Goal: Transaction & Acquisition: Book appointment/travel/reservation

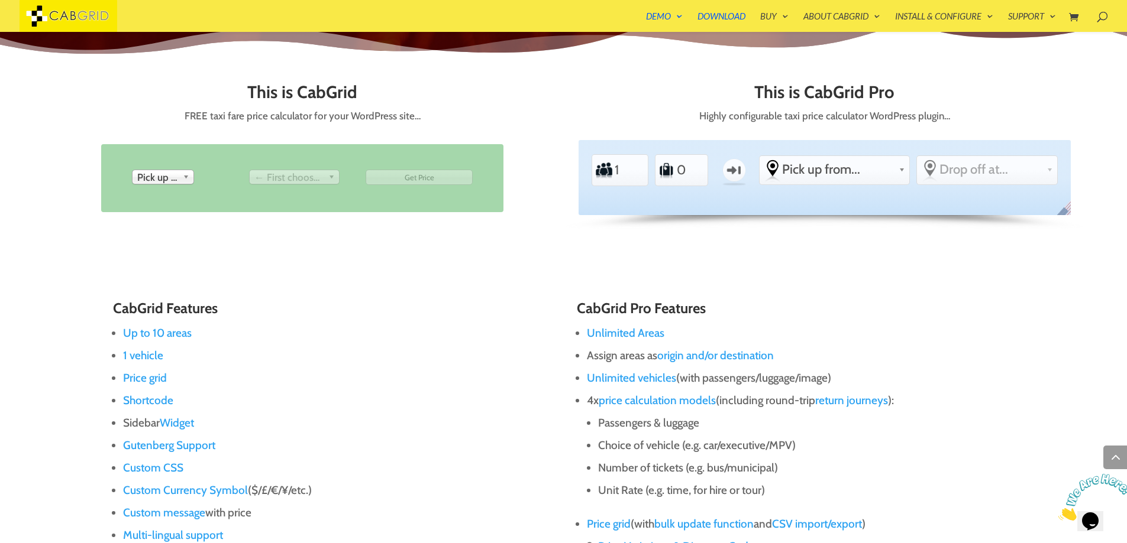
scroll to position [615, 0]
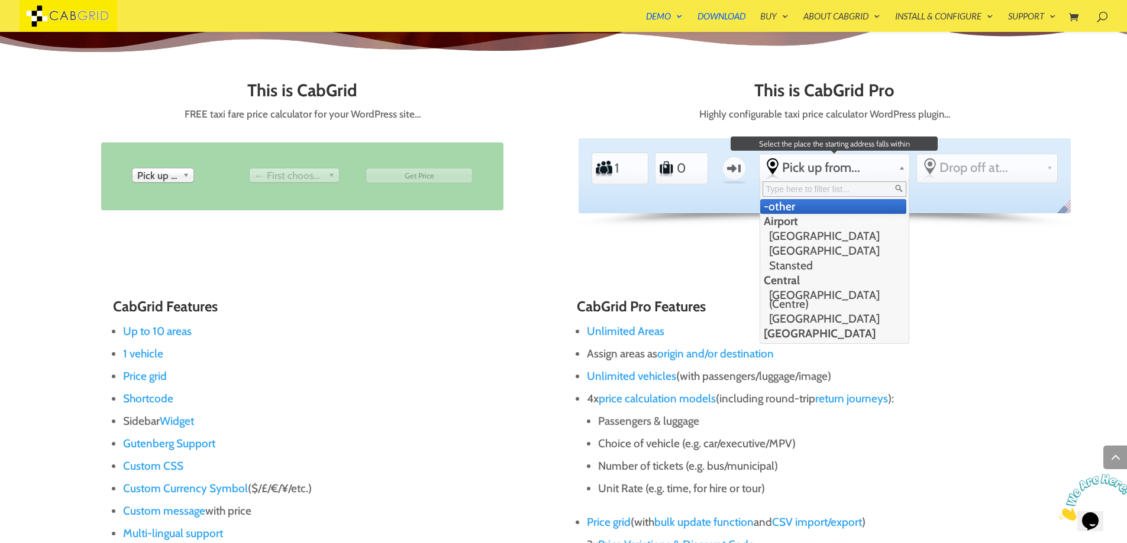
click at [840, 171] on span "Pick up from..." at bounding box center [838, 168] width 112 height 16
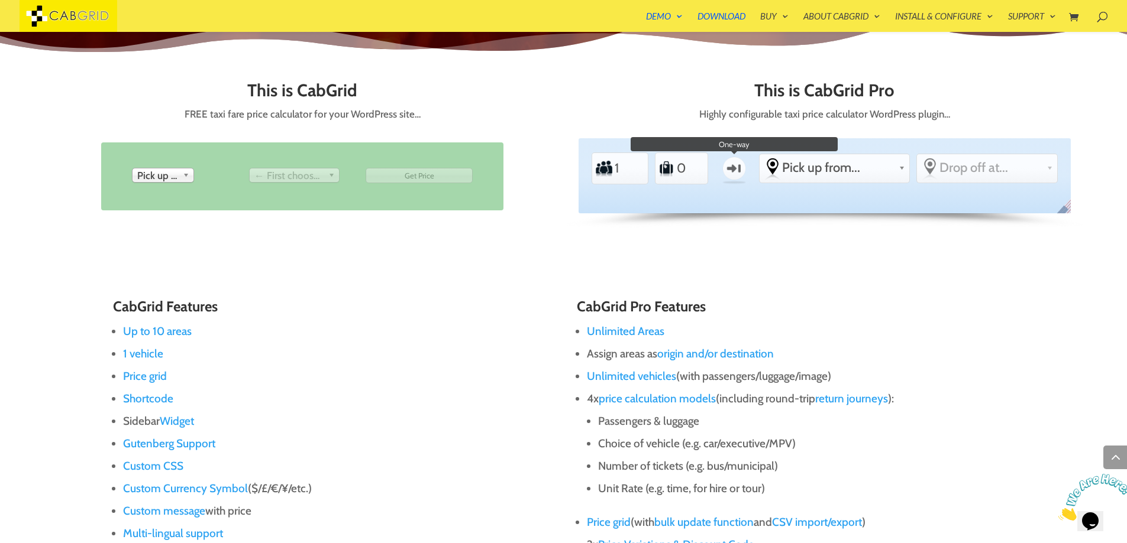
click at [733, 168] on label "One-way" at bounding box center [734, 168] width 34 height 34
click at [0, 0] on input "One-way" at bounding box center [0, 0] width 0 height 0
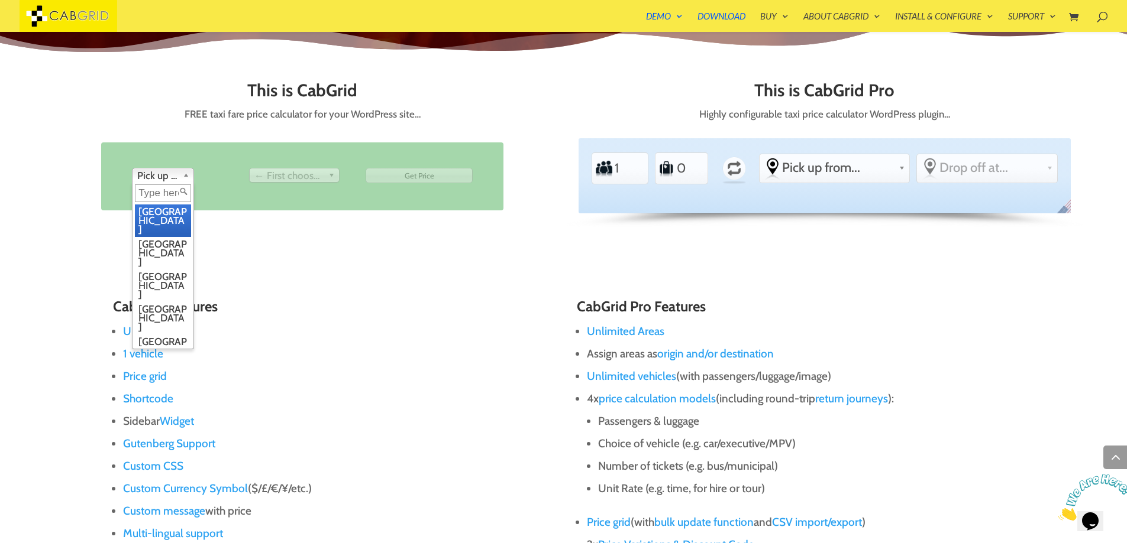
click at [178, 180] on span "Pick up from" at bounding box center [157, 176] width 41 height 14
click at [165, 237] on li "[GEOGRAPHIC_DATA]" at bounding box center [163, 253] width 56 height 33
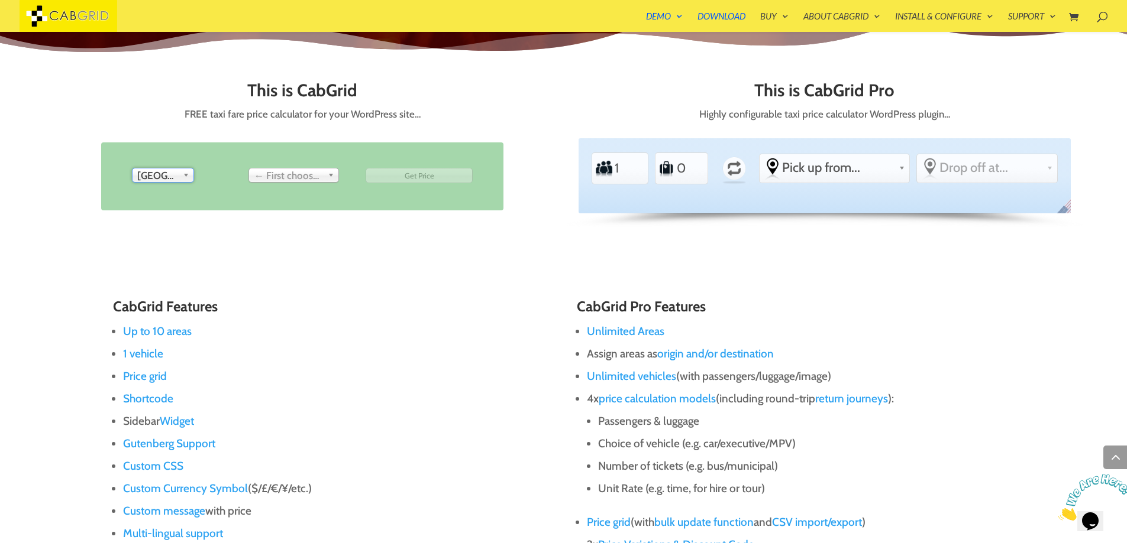
click at [299, 179] on span "← First choose pick up" at bounding box center [288, 176] width 69 height 14
click at [838, 173] on span "Pick up from..." at bounding box center [838, 168] width 112 height 16
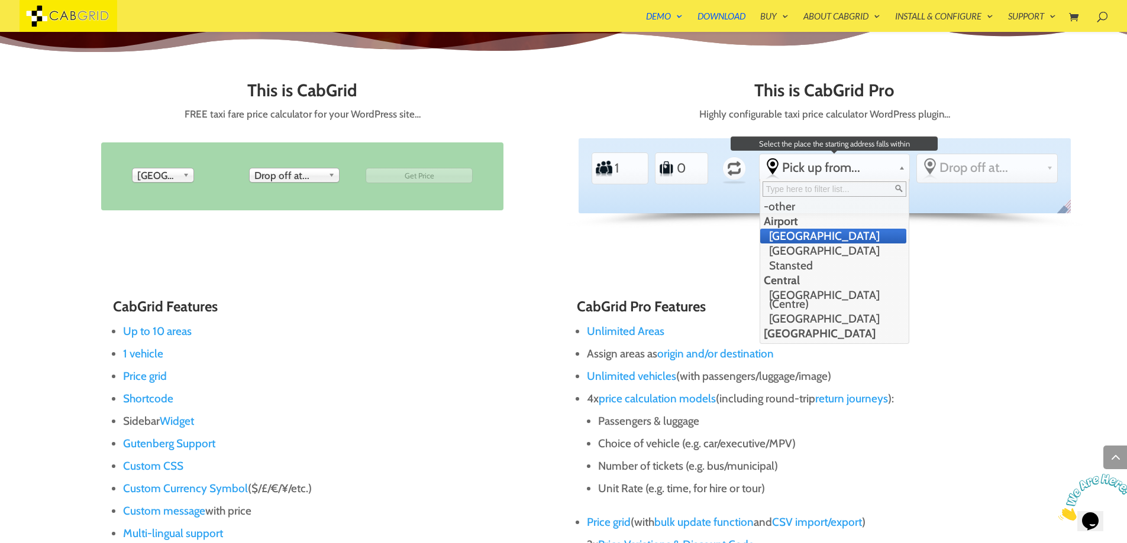
click at [814, 237] on li "[GEOGRAPHIC_DATA]" at bounding box center [833, 236] width 146 height 15
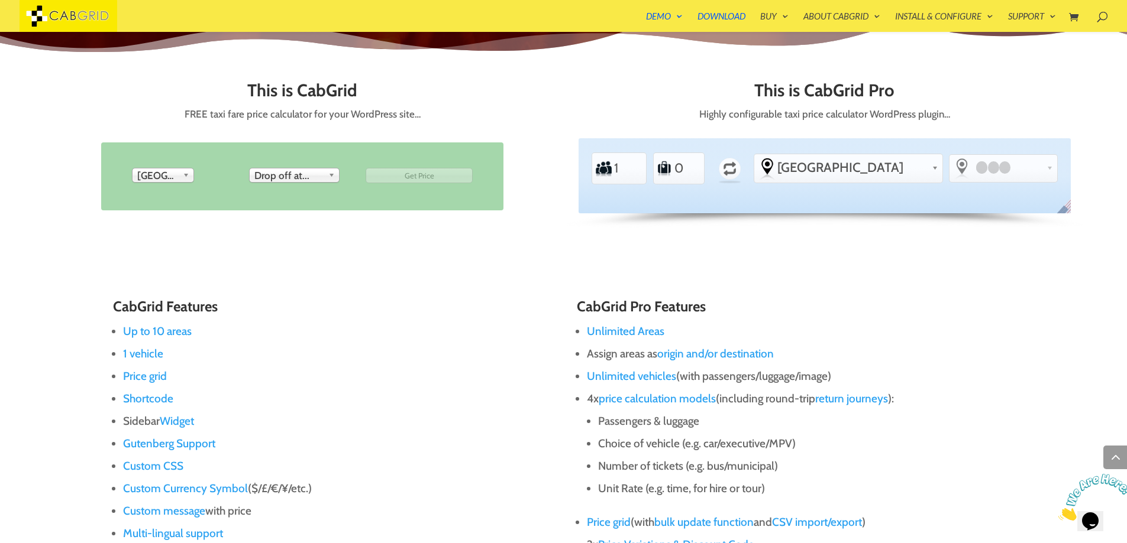
click at [972, 174] on div at bounding box center [995, 167] width 46 height 14
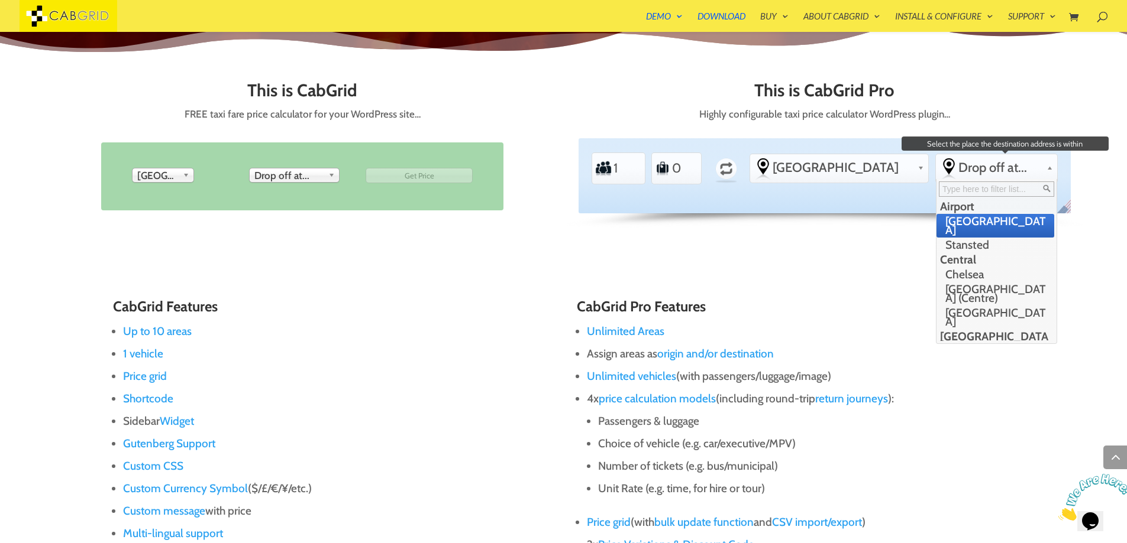
click at [997, 164] on span "Drop off at..." at bounding box center [999, 168] width 83 height 16
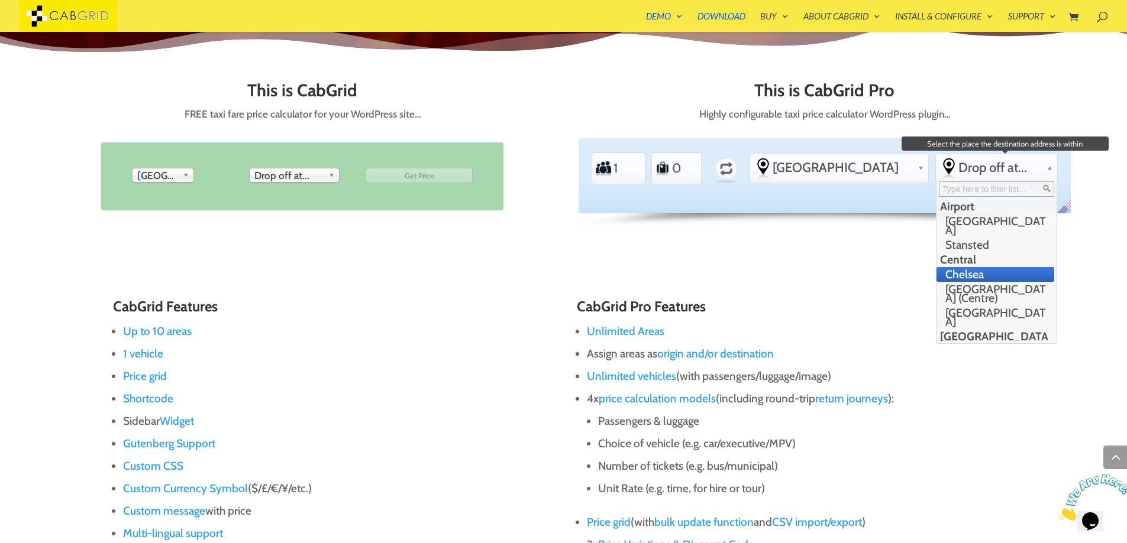
click at [965, 268] on li "Chelsea" at bounding box center [995, 274] width 118 height 15
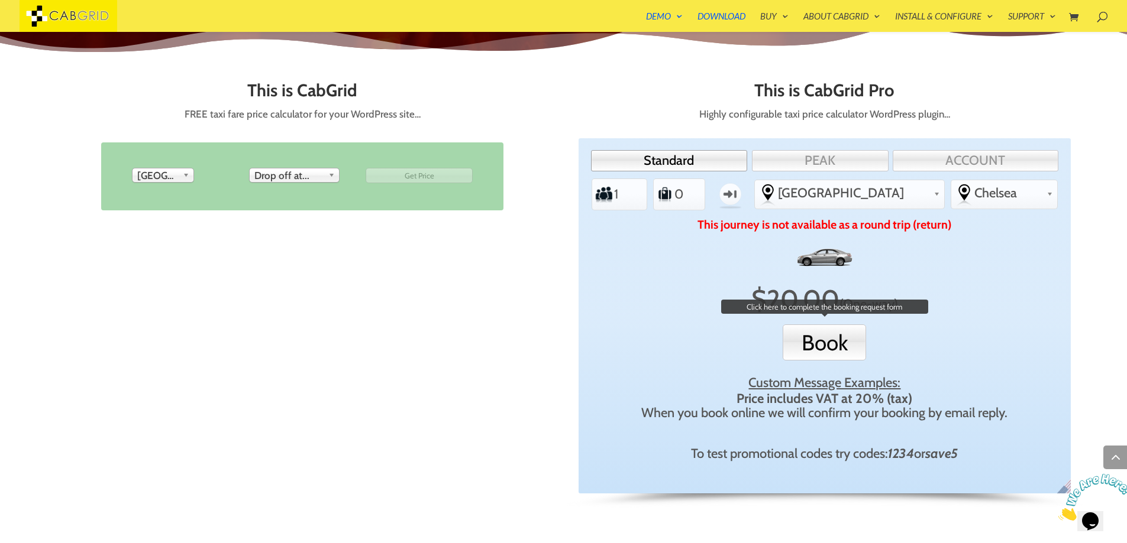
click at [826, 346] on button "Book" at bounding box center [823, 343] width 83 height 36
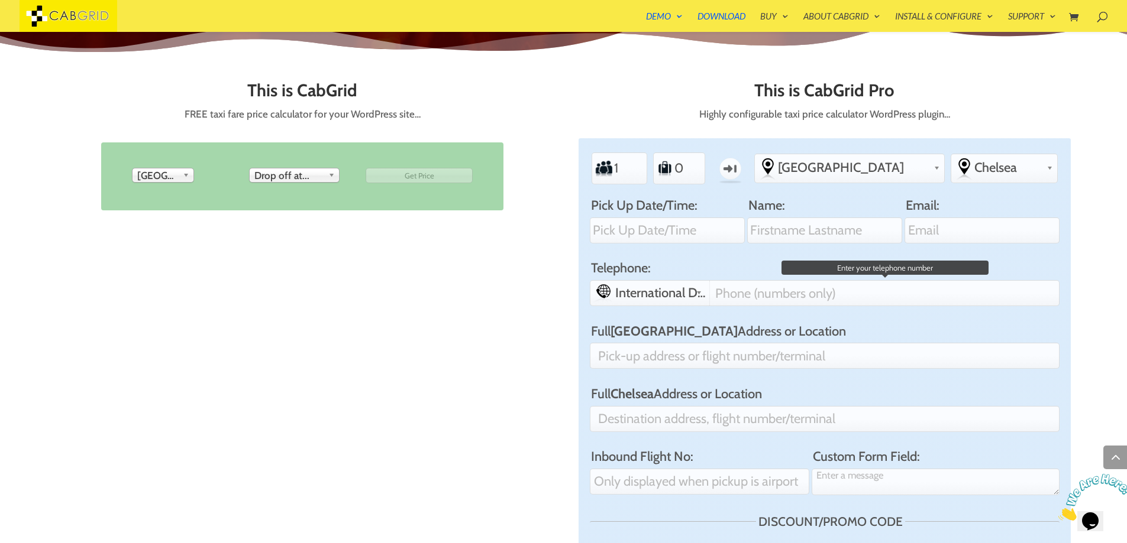
click at [762, 297] on div "International Dialing Code +64 ([GEOGRAPHIC_DATA]/[GEOGRAPHIC_DATA]) +61 ([GEOG…" at bounding box center [825, 293] width 470 height 26
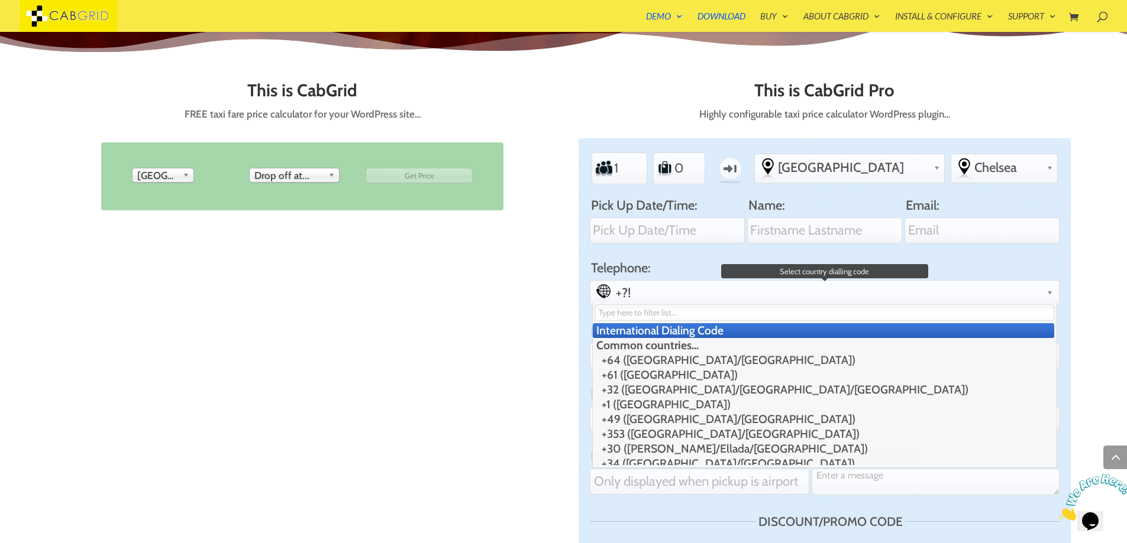
click at [762, 297] on span "+?!" at bounding box center [836, 293] width 440 height 16
